Goal: Information Seeking & Learning: Find specific fact

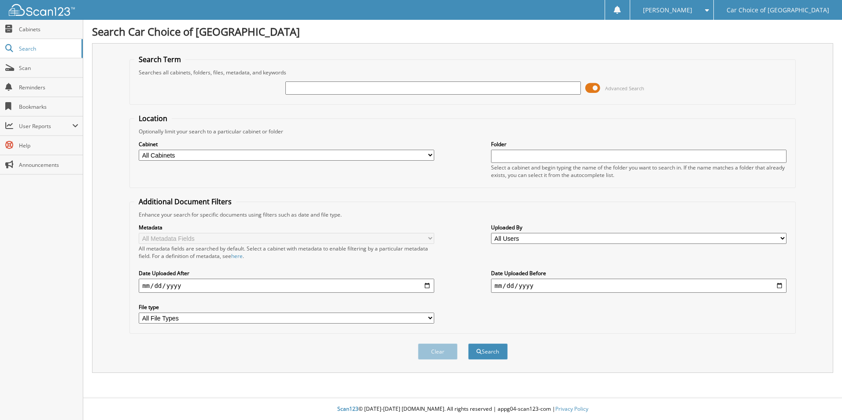
click at [418, 90] on input "text" at bounding box center [433, 87] width 296 height 13
type input "[PERSON_NAME]"
drag, startPoint x: 496, startPoint y: 366, endPoint x: 500, endPoint y: 364, distance: 4.7
click at [496, 366] on div "Clear Search" at bounding box center [462, 352] width 666 height 36
click at [503, 350] on button "Search" at bounding box center [488, 352] width 40 height 16
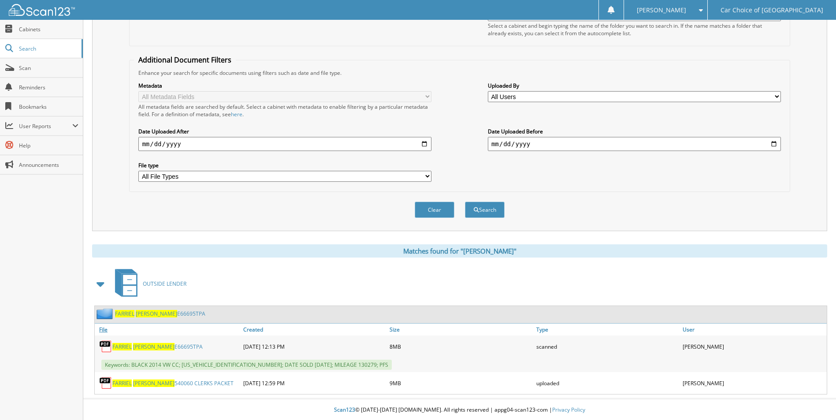
scroll to position [143, 0]
click at [166, 343] on link "[PERSON_NAME] E66695TPA" at bounding box center [157, 345] width 90 height 7
